Goal: Transaction & Acquisition: Purchase product/service

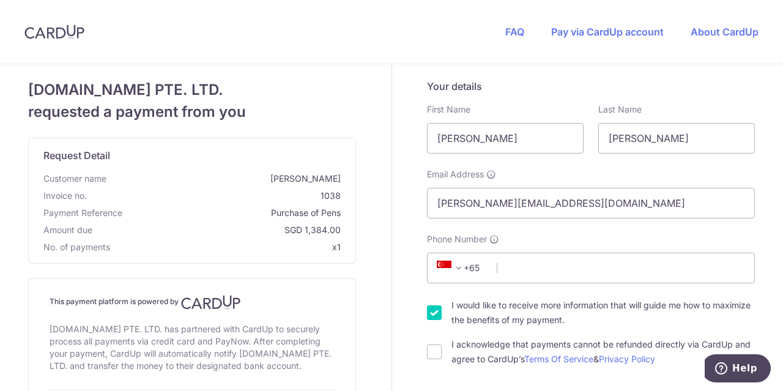
click at [453, 269] on span at bounding box center [458, 268] width 15 height 15
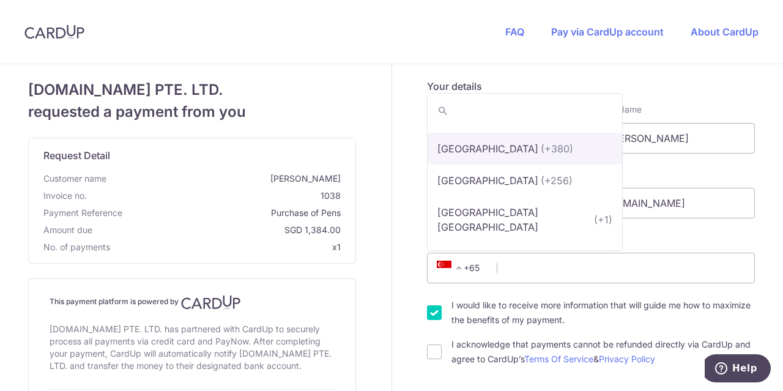
scroll to position [7410, 0]
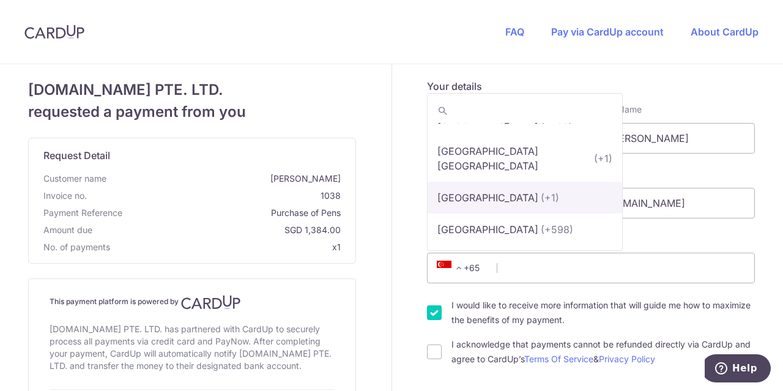
select select "233"
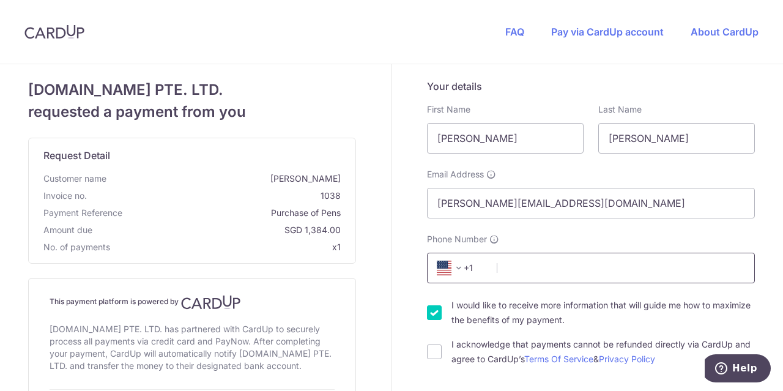
click at [520, 270] on input "Phone Number" at bounding box center [591, 268] width 328 height 31
type input "8187675849"
select select "US"
type input "91352"
type input "[STREET_ADDRESS]"
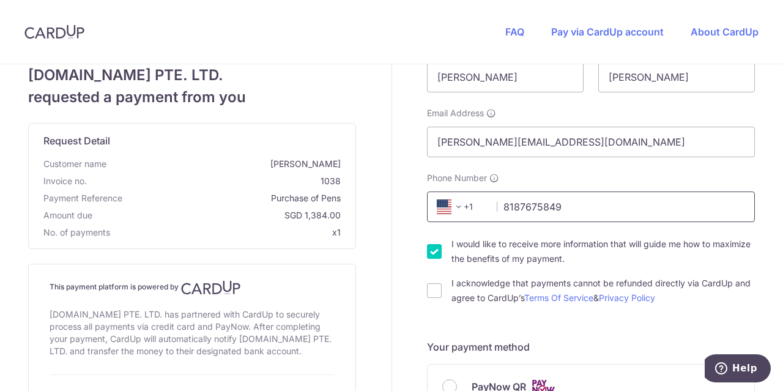
scroll to position [122, 0]
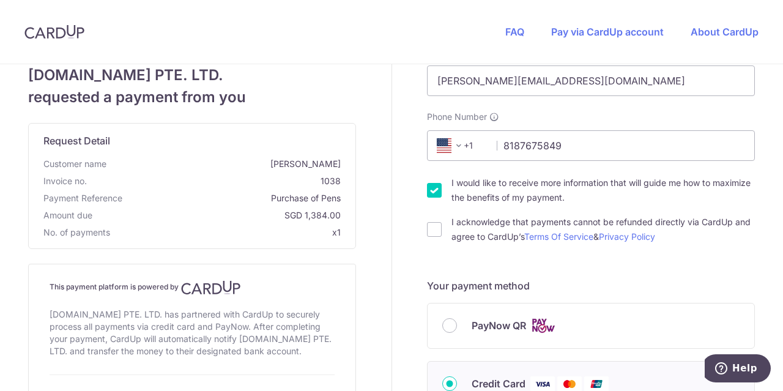
click at [431, 188] on input "I would like to receive more information that will guide me how to maximize the…" at bounding box center [434, 190] width 15 height 15
checkbox input "false"
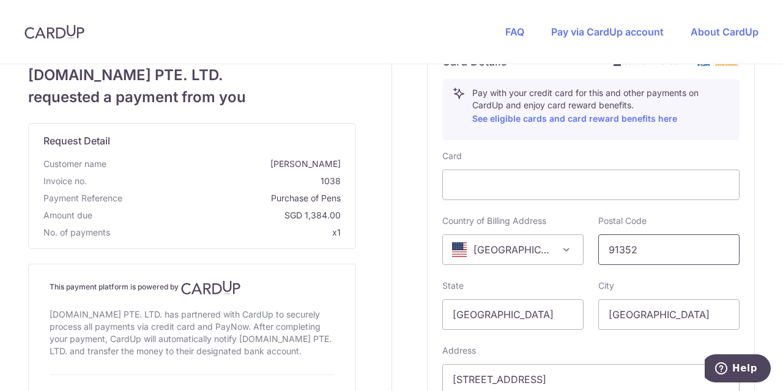
scroll to position [551, 0]
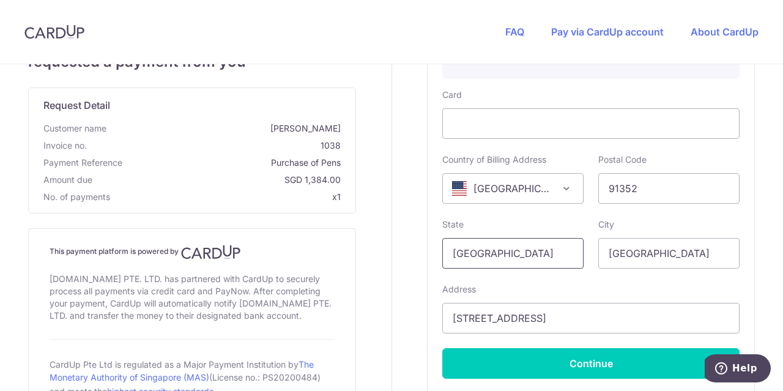
click at [547, 255] on input "[GEOGRAPHIC_DATA]" at bounding box center [512, 253] width 141 height 31
type input "S"
type input "CA"
drag, startPoint x: 660, startPoint y: 256, endPoint x: 592, endPoint y: 259, distance: 68.0
click at [592, 259] on div "City [GEOGRAPHIC_DATA]" at bounding box center [669, 243] width 156 height 50
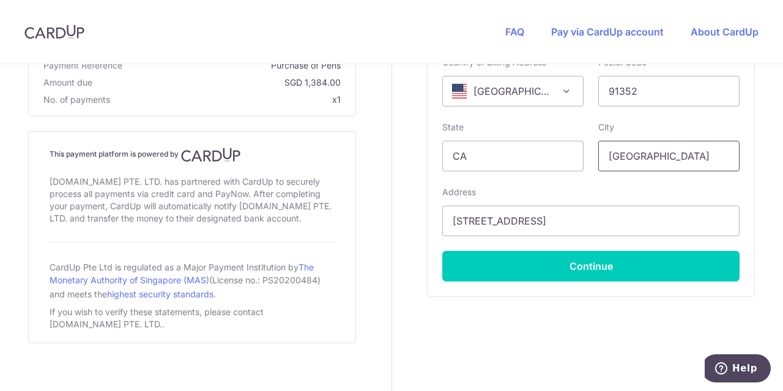
scroll to position [657, 0]
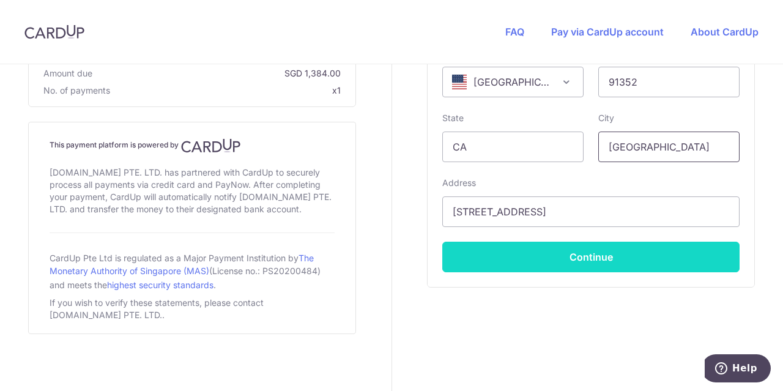
type input "[GEOGRAPHIC_DATA]"
click at [589, 255] on button "Continue" at bounding box center [590, 257] width 297 height 31
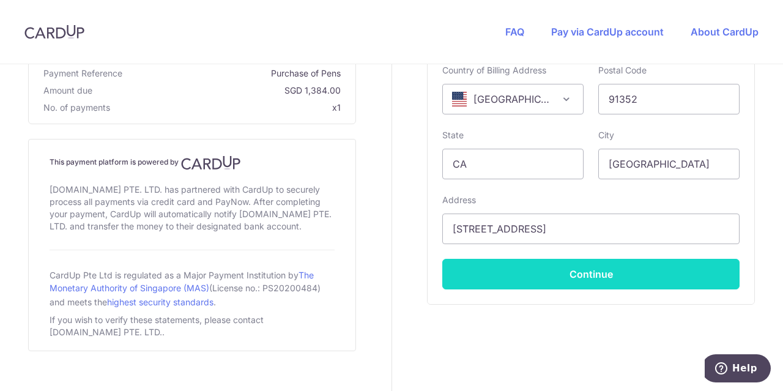
scroll to position [124, 0]
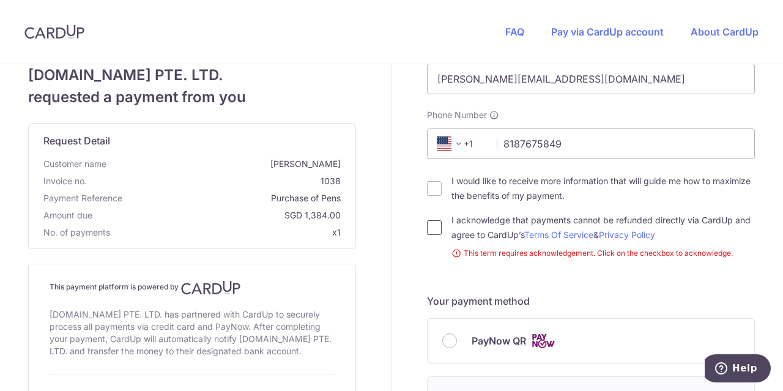
click at [432, 231] on input "I acknowledge that payments cannot be refunded directly via CardUp and agree to…" at bounding box center [434, 227] width 15 height 15
checkbox input "true"
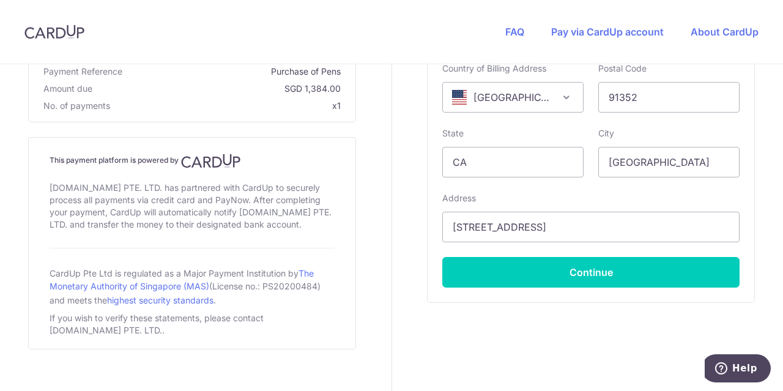
scroll to position [657, 0]
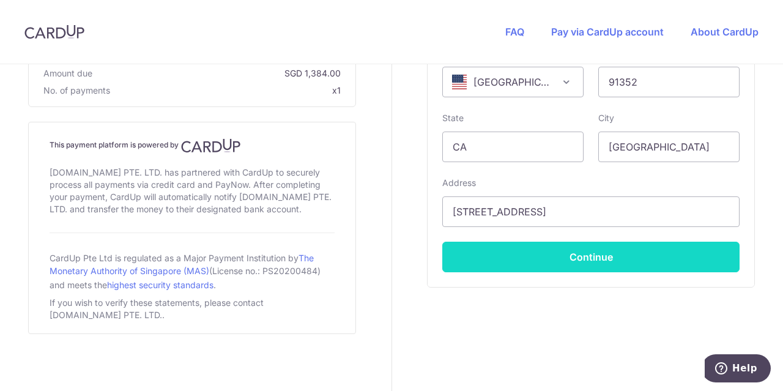
click at [590, 252] on button "Continue" at bounding box center [590, 257] width 297 height 31
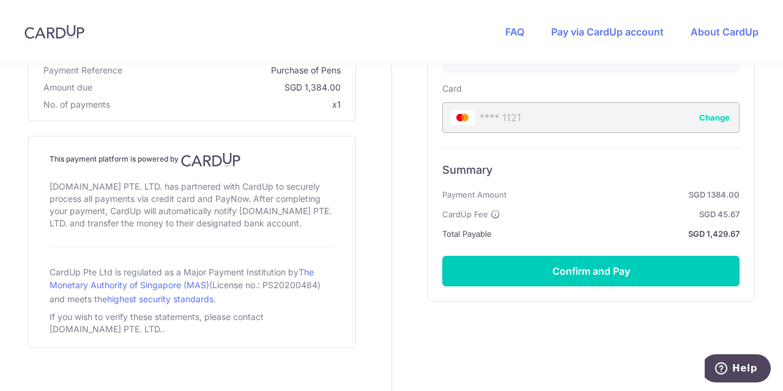
scroll to position [571, 0]
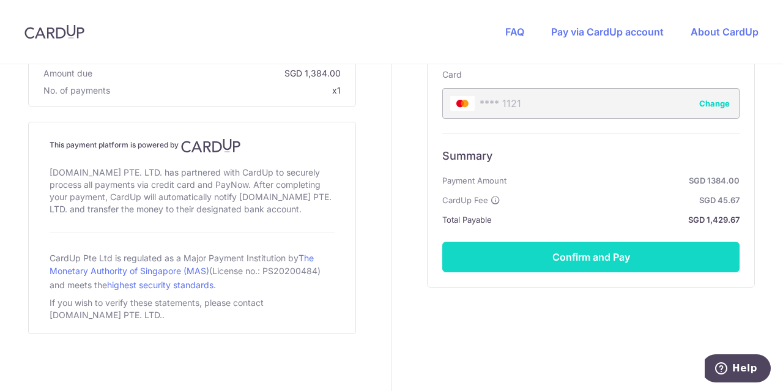
click at [589, 258] on button "Confirm and Pay" at bounding box center [590, 257] width 297 height 31
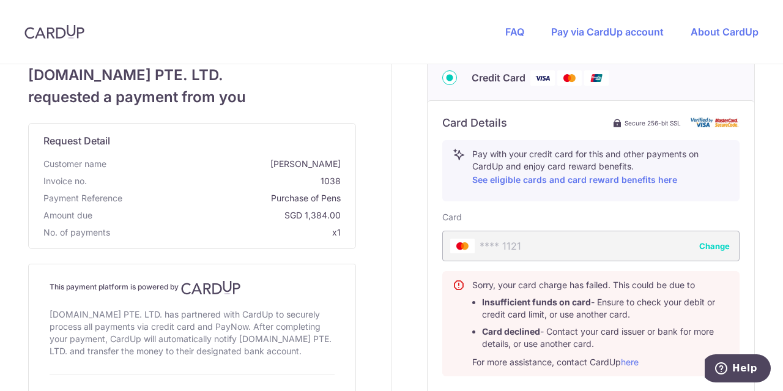
scroll to position [551, 0]
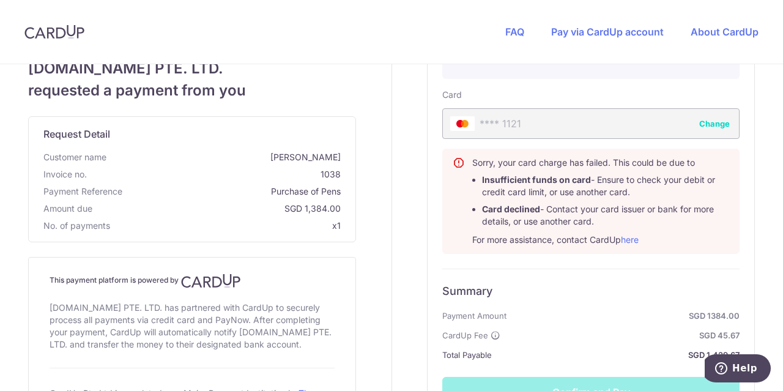
click at [710, 121] on button "Change" at bounding box center [714, 123] width 31 height 12
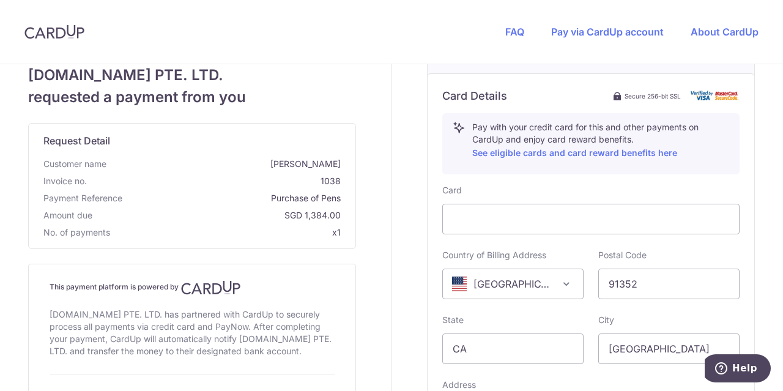
scroll to position [489, 0]
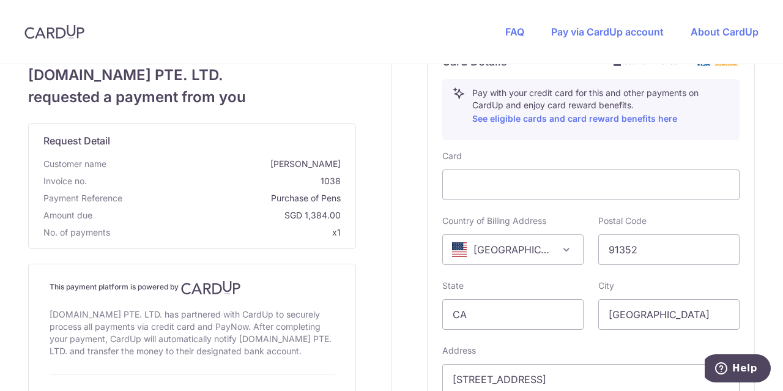
click at [474, 250] on span "[GEOGRAPHIC_DATA]" at bounding box center [513, 249] width 140 height 29
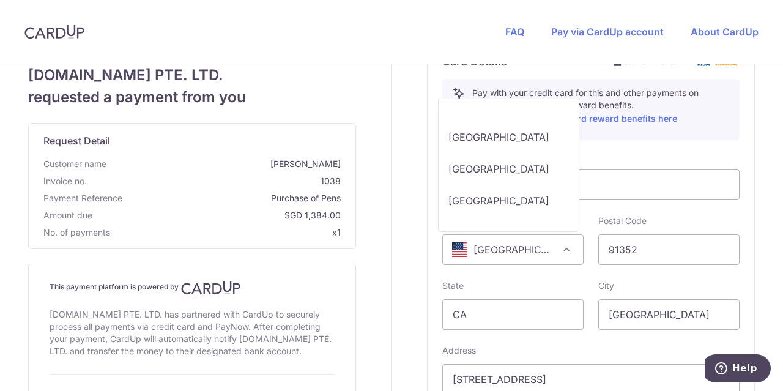
scroll to position [7716, 0]
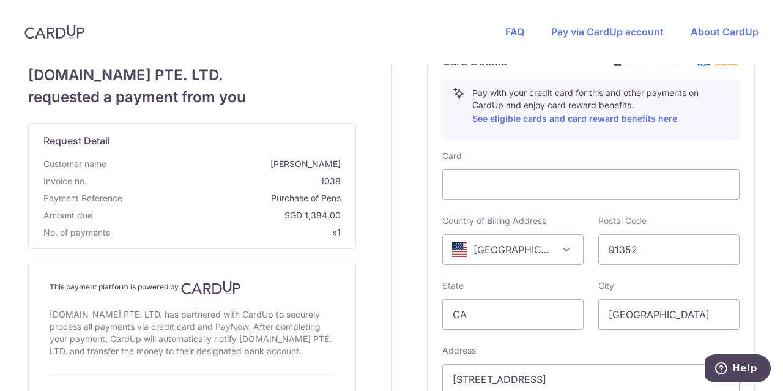
click at [560, 251] on span at bounding box center [566, 249] width 15 height 15
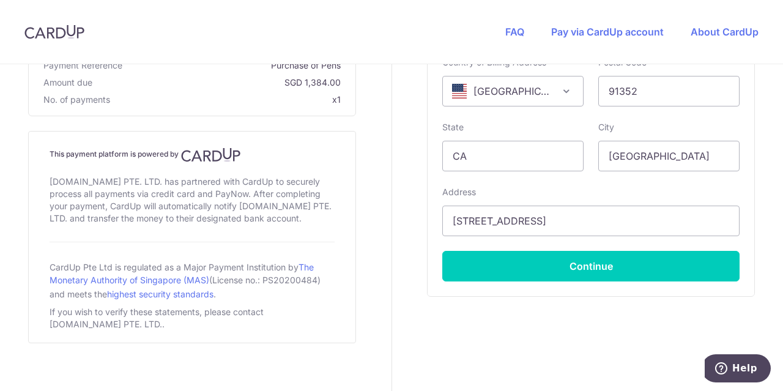
scroll to position [657, 0]
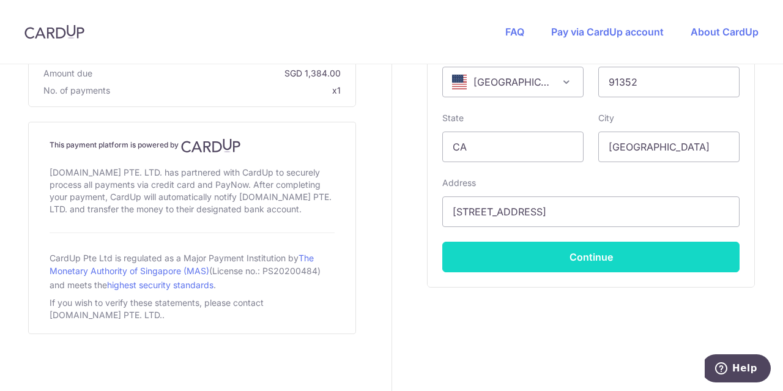
click at [589, 256] on button "Continue" at bounding box center [590, 257] width 297 height 31
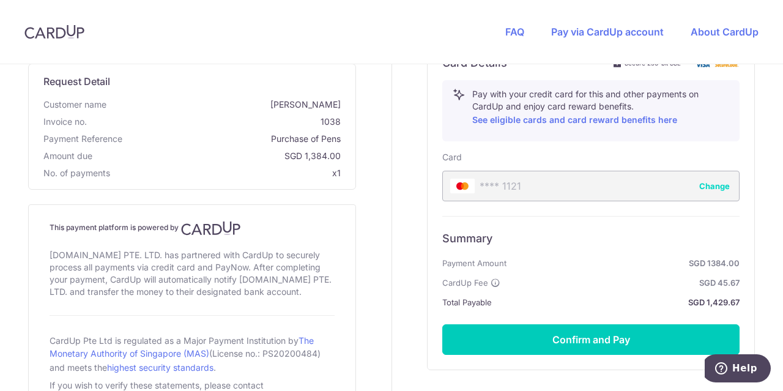
scroll to position [549, 0]
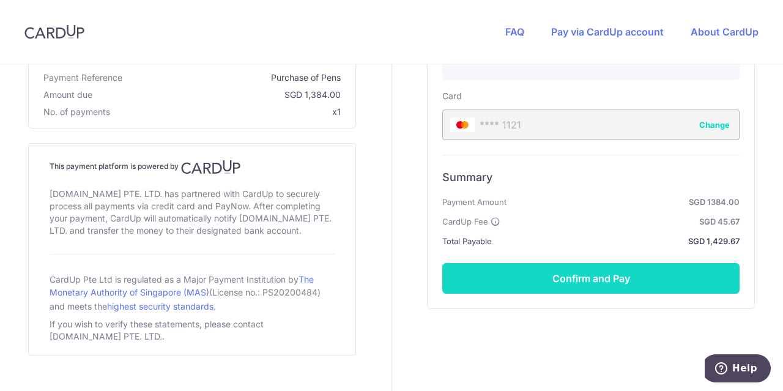
click at [583, 283] on button "Confirm and Pay" at bounding box center [590, 278] width 297 height 31
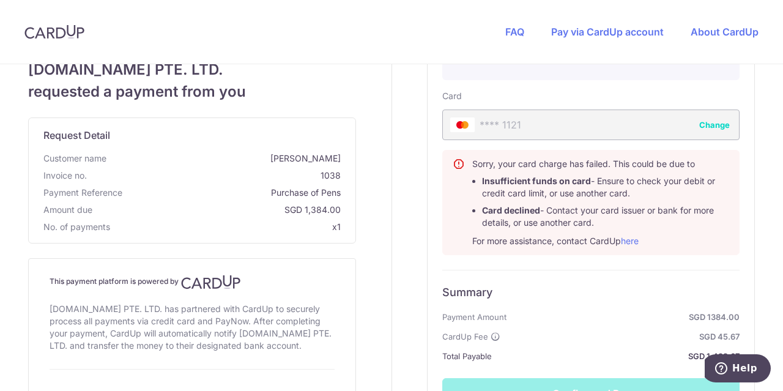
click at [711, 124] on button "Change" at bounding box center [714, 125] width 31 height 12
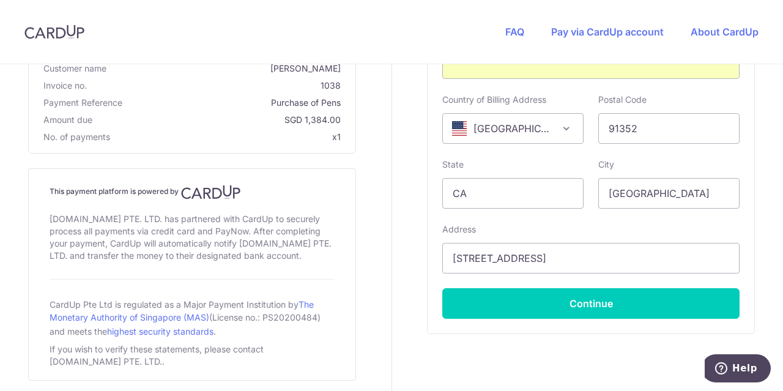
scroll to position [657, 0]
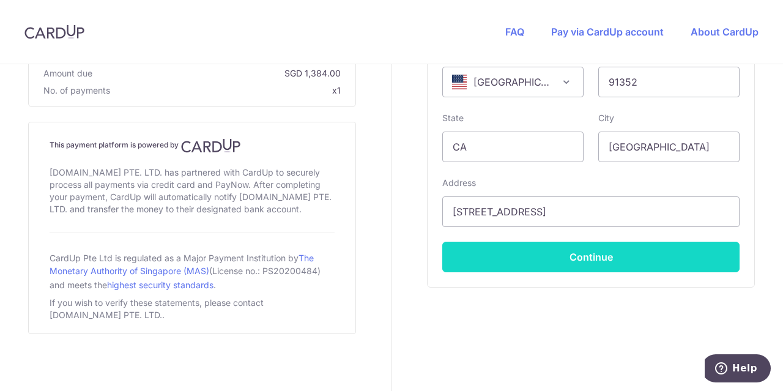
click at [596, 257] on button "Continue" at bounding box center [590, 257] width 297 height 31
type input "**** 9378"
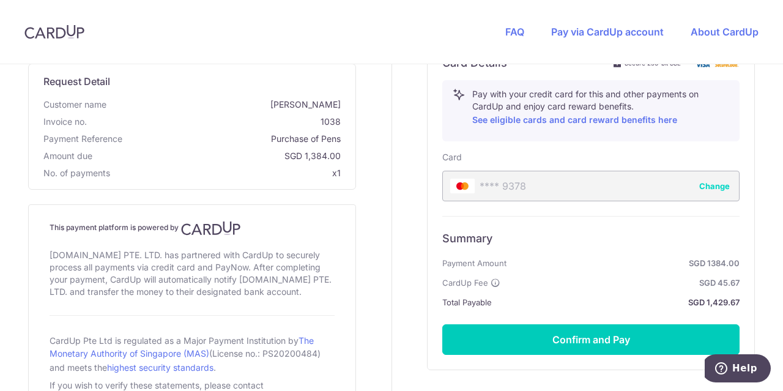
scroll to position [549, 0]
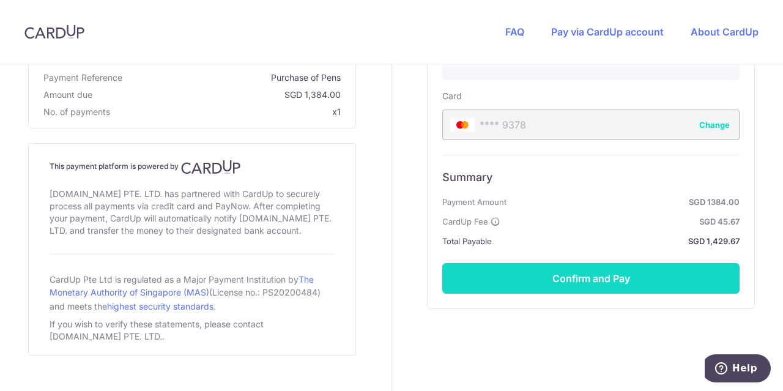
click at [578, 277] on button "Confirm and Pay" at bounding box center [590, 278] width 297 height 31
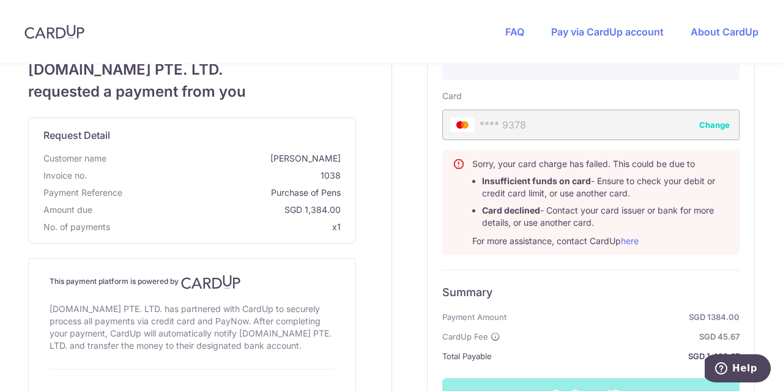
scroll to position [611, 0]
